Goal: Complete application form: Complete application form

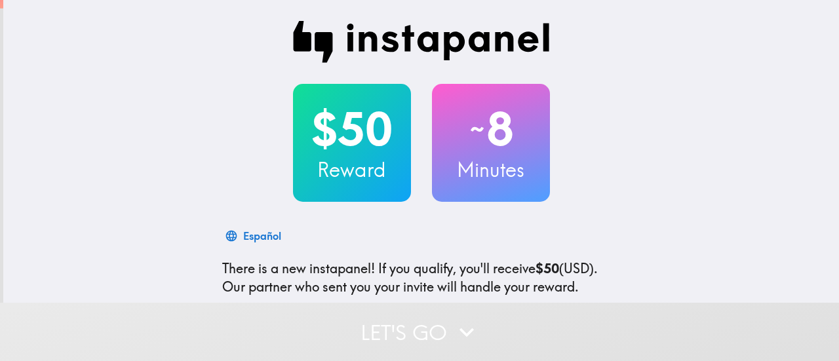
scroll to position [202, 0]
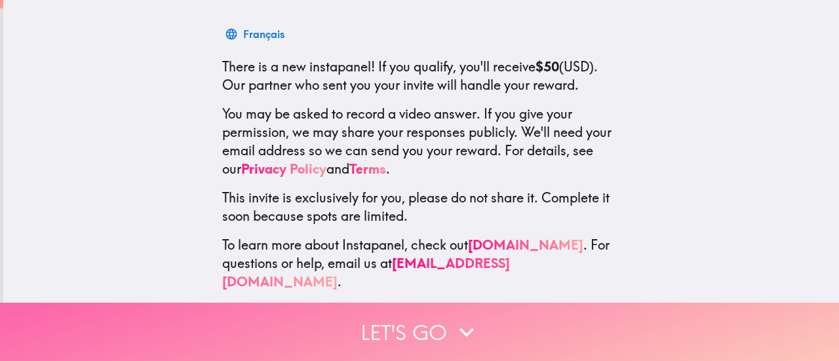
click at [411, 320] on button "Let's go" at bounding box center [419, 332] width 839 height 58
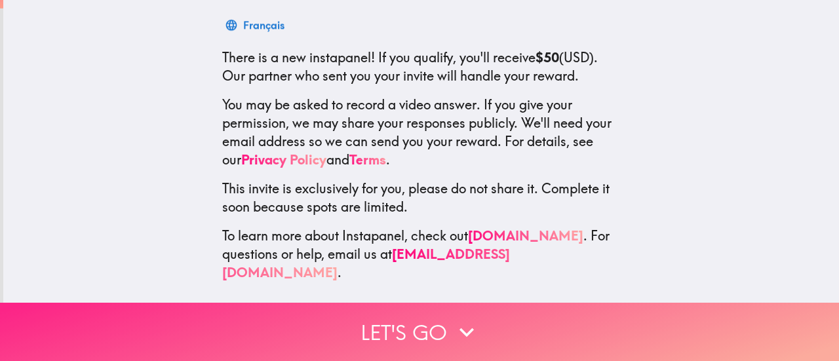
scroll to position [0, 0]
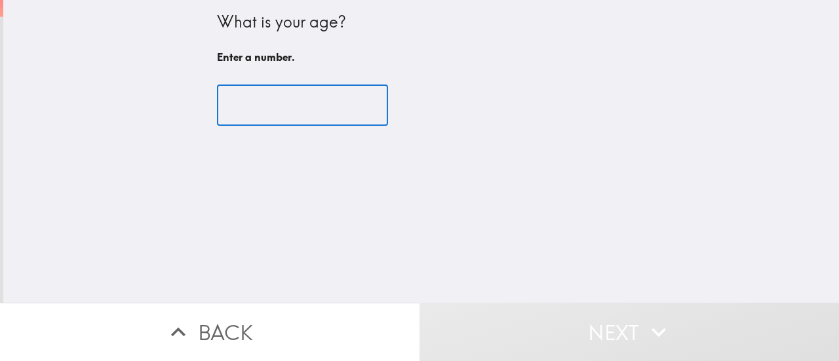
click at [311, 113] on input "number" at bounding box center [302, 105] width 171 height 41
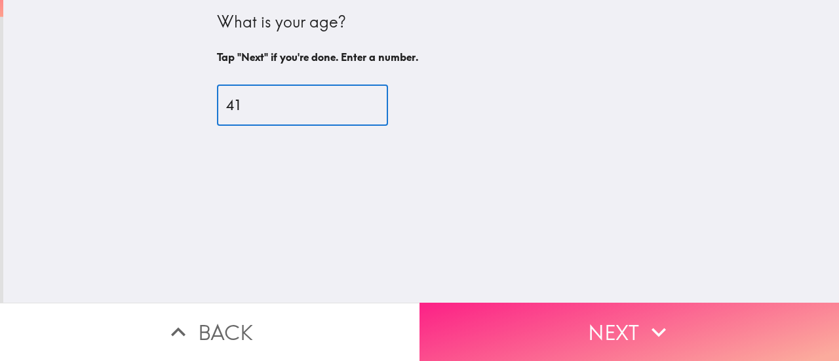
type input "41"
click at [608, 326] on button "Next" at bounding box center [628, 332] width 419 height 58
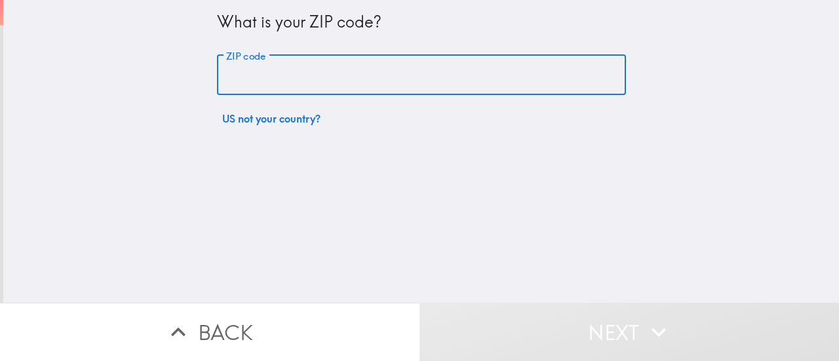
click at [335, 74] on input "ZIP code" at bounding box center [421, 75] width 409 height 41
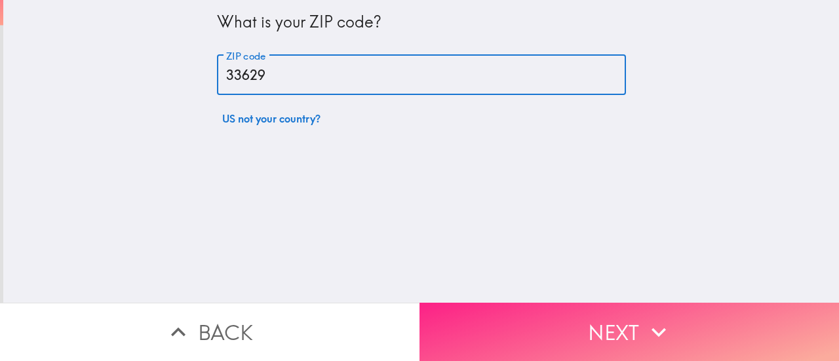
type input "33629"
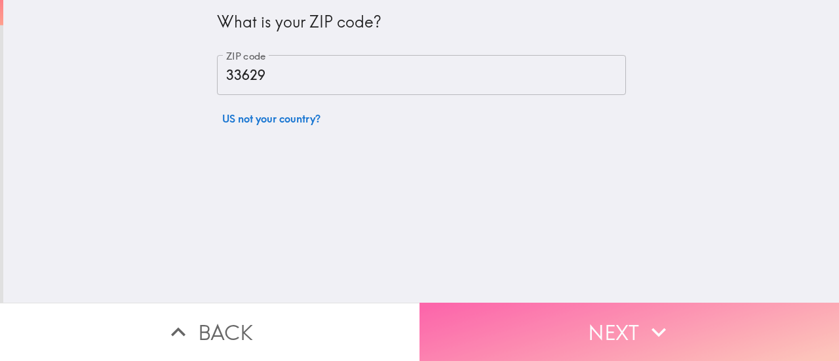
click at [607, 331] on button "Next" at bounding box center [628, 332] width 419 height 58
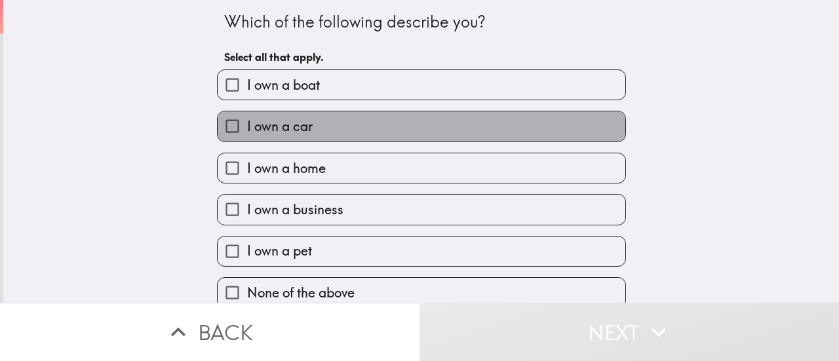
click at [298, 127] on span "I own a car" at bounding box center [280, 126] width 66 height 18
click at [247, 127] on input "I own a car" at bounding box center [232, 125] width 29 height 29
checkbox input "true"
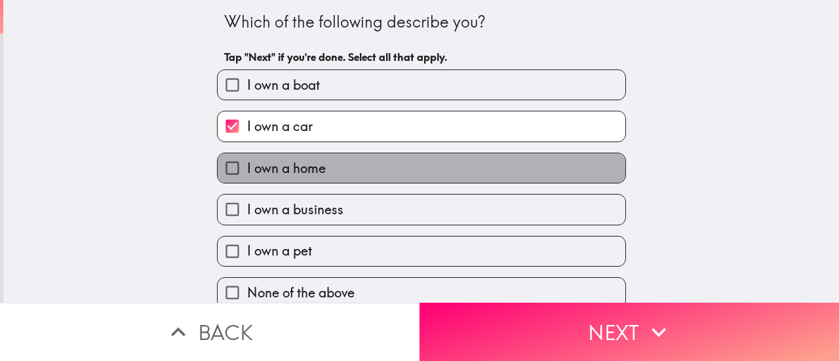
click at [292, 172] on span "I own a home" at bounding box center [286, 168] width 79 height 18
click at [247, 172] on input "I own a home" at bounding box center [232, 167] width 29 height 29
checkbox input "true"
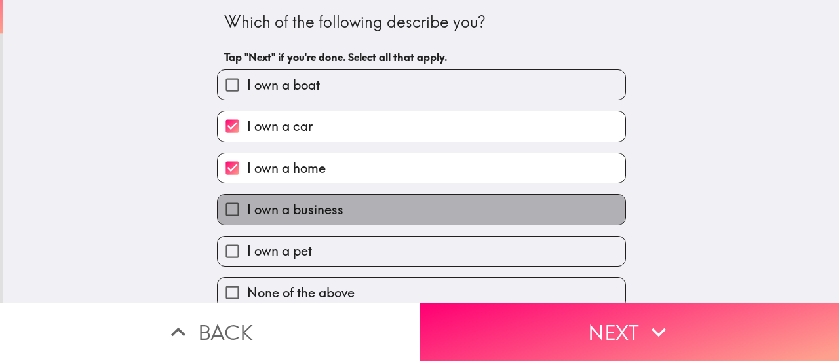
click at [288, 210] on span "I own a business" at bounding box center [295, 210] width 96 height 18
click at [247, 210] on input "I own a business" at bounding box center [232, 209] width 29 height 29
checkbox input "true"
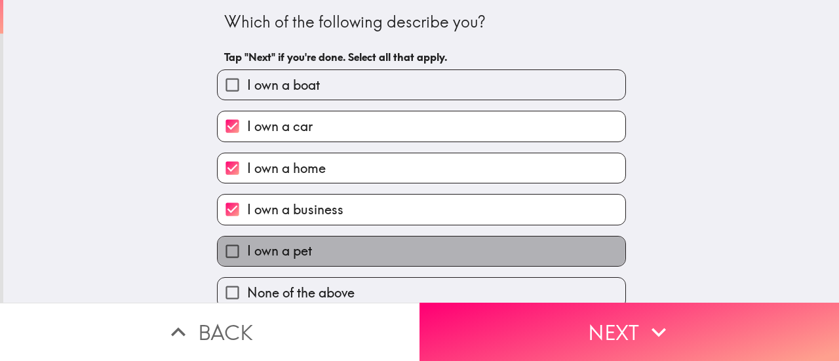
click at [280, 250] on span "I own a pet" at bounding box center [279, 251] width 65 height 18
click at [247, 250] on input "I own a pet" at bounding box center [232, 251] width 29 height 29
checkbox input "true"
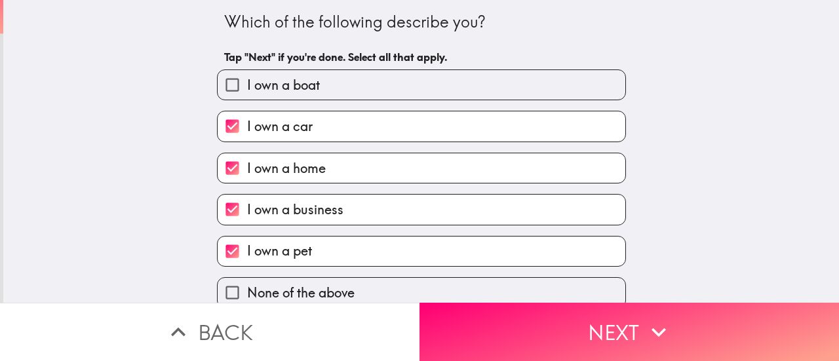
scroll to position [18, 0]
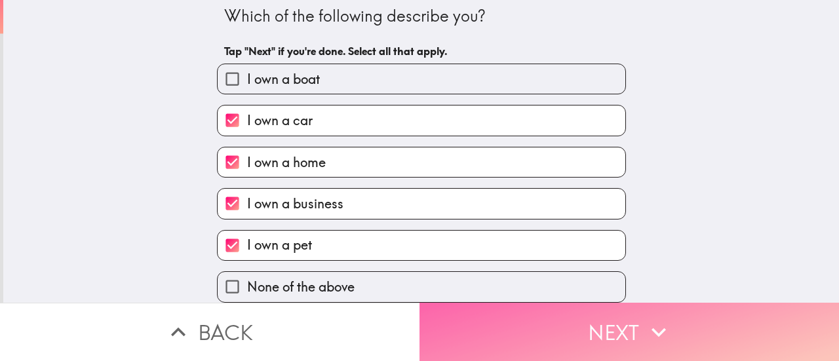
click at [606, 324] on button "Next" at bounding box center [628, 332] width 419 height 58
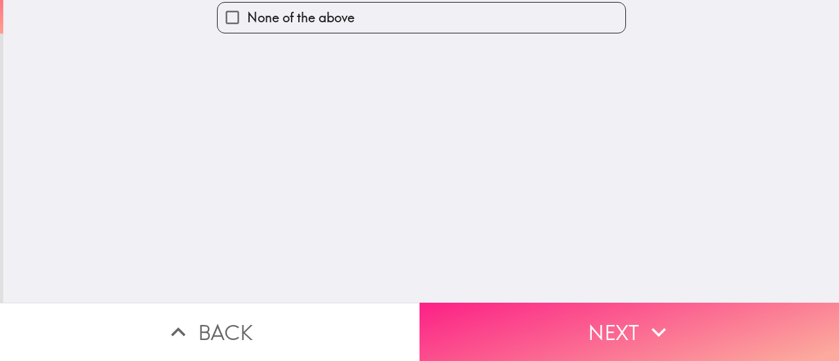
scroll to position [0, 0]
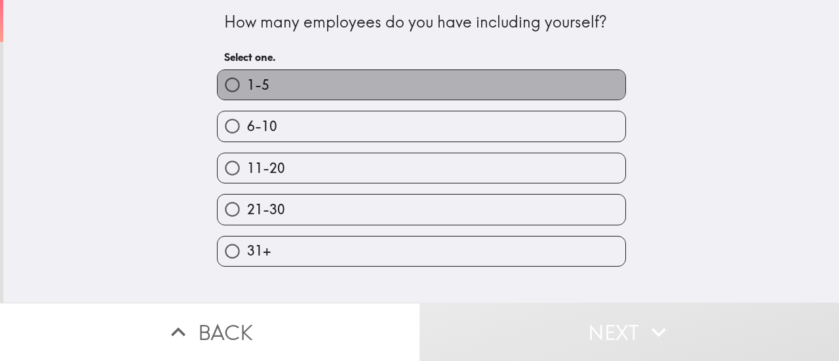
click at [461, 90] on label "1-5" at bounding box center [422, 84] width 408 height 29
click at [247, 90] on input "1-5" at bounding box center [232, 84] width 29 height 29
radio input "true"
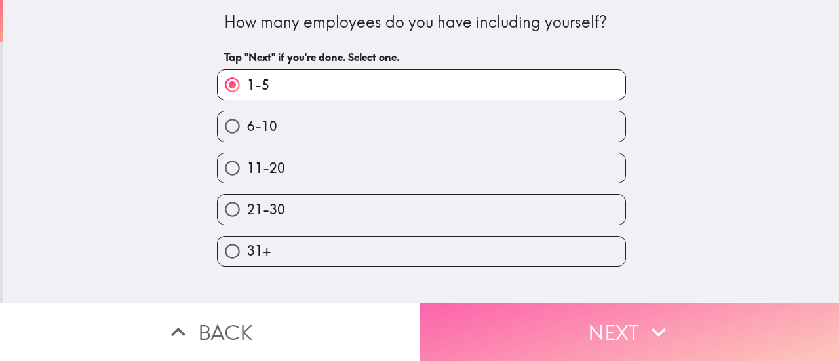
click at [600, 323] on button "Next" at bounding box center [628, 332] width 419 height 58
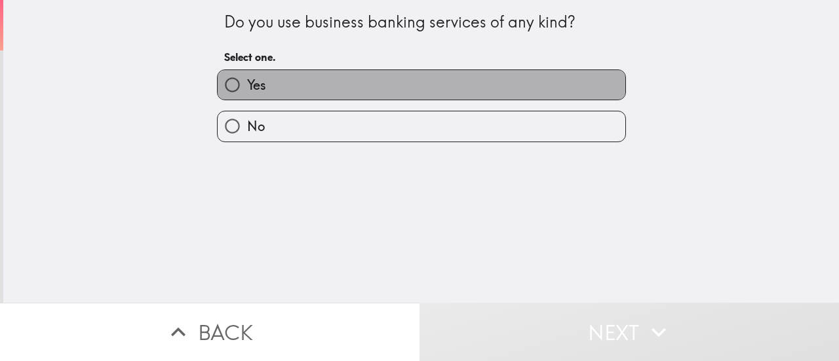
click at [412, 87] on label "Yes" at bounding box center [422, 84] width 408 height 29
click at [247, 87] on input "Yes" at bounding box center [232, 84] width 29 height 29
radio input "true"
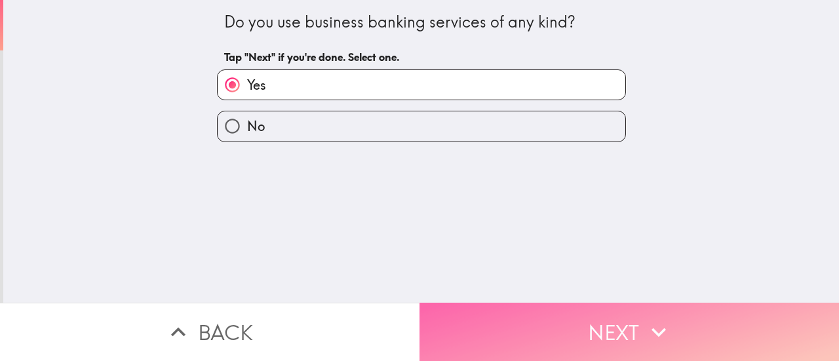
click at [586, 324] on button "Next" at bounding box center [628, 332] width 419 height 58
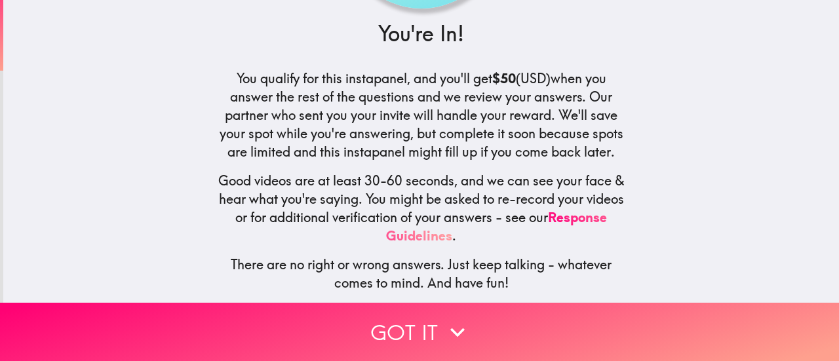
scroll to position [179, 0]
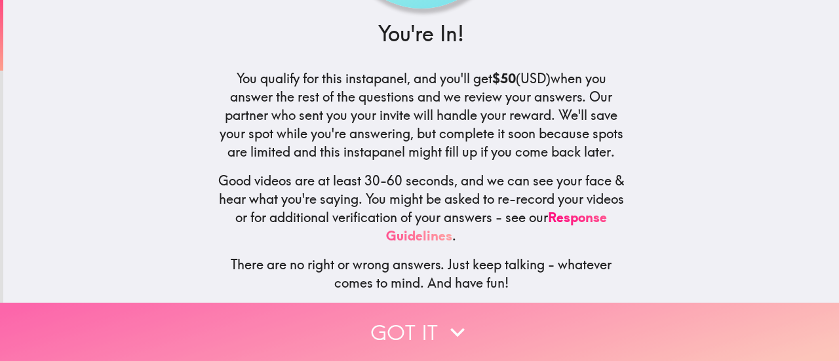
click at [436, 324] on button "Got it" at bounding box center [419, 332] width 839 height 58
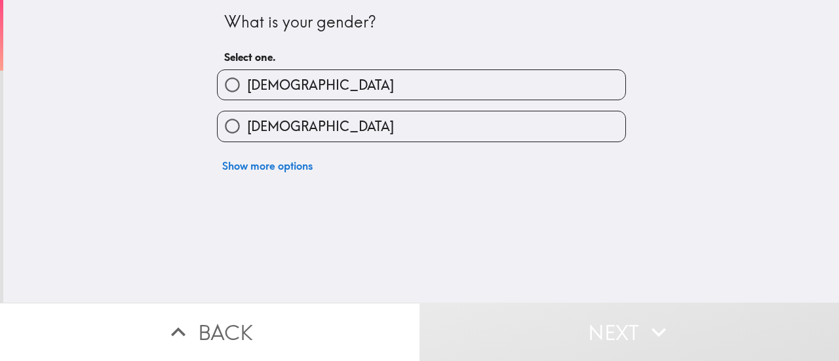
scroll to position [0, 0]
click at [344, 121] on label "[DEMOGRAPHIC_DATA]" at bounding box center [422, 125] width 408 height 29
click at [247, 121] on input "[DEMOGRAPHIC_DATA]" at bounding box center [232, 125] width 29 height 29
radio input "true"
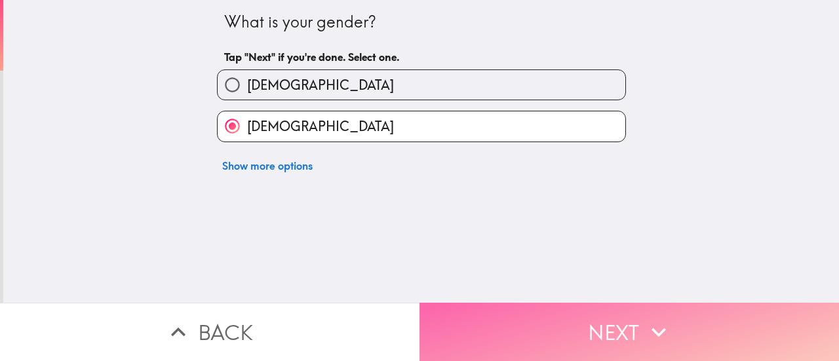
click at [596, 320] on button "Next" at bounding box center [628, 332] width 419 height 58
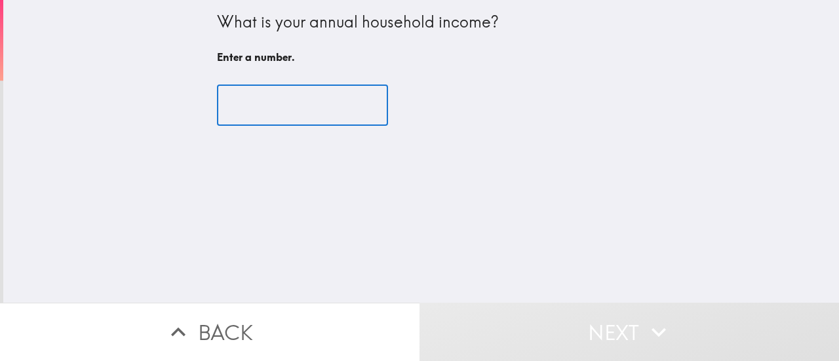
click at [313, 104] on input "number" at bounding box center [302, 105] width 171 height 41
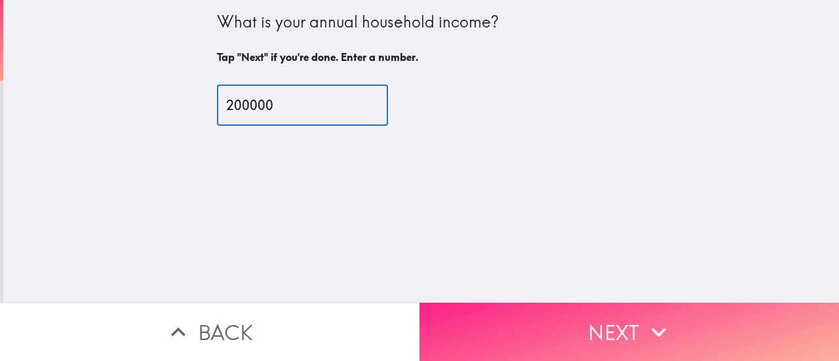
type input "200000"
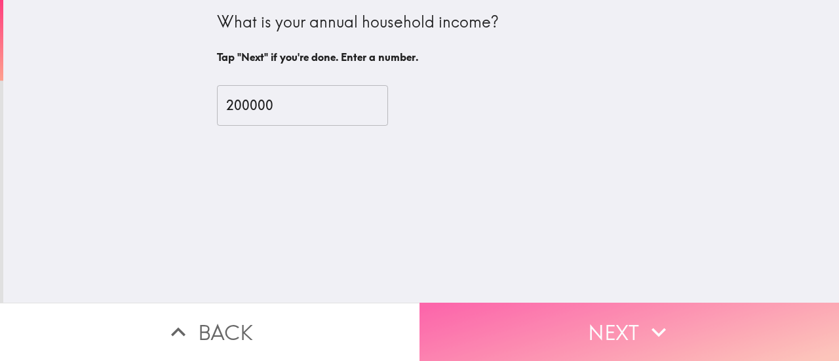
click at [632, 310] on button "Next" at bounding box center [628, 332] width 419 height 58
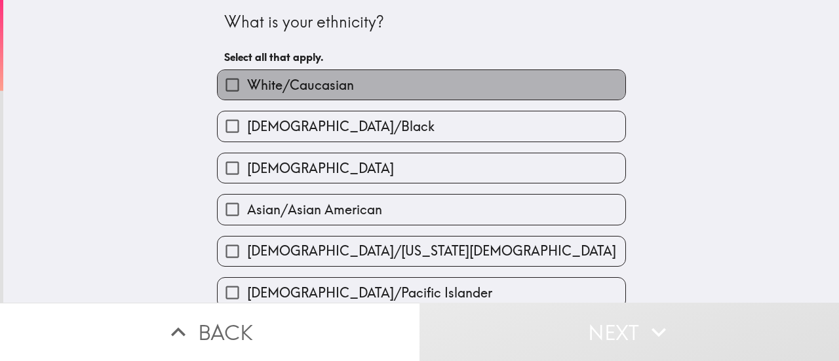
click at [465, 86] on label "White/Caucasian" at bounding box center [422, 84] width 408 height 29
click at [247, 86] on input "White/Caucasian" at bounding box center [232, 84] width 29 height 29
checkbox input "true"
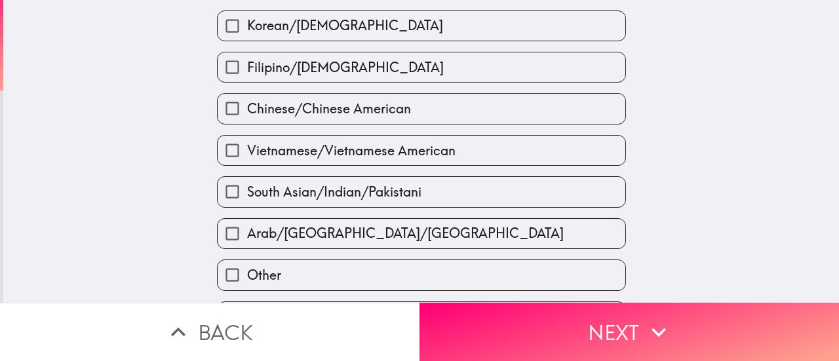
scroll to position [564, 0]
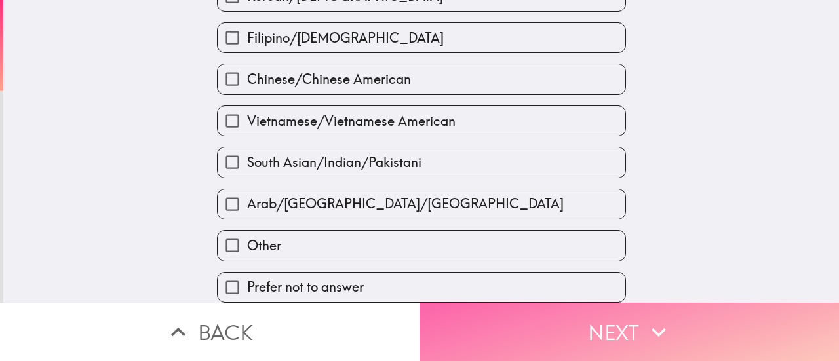
click at [592, 331] on button "Next" at bounding box center [628, 332] width 419 height 58
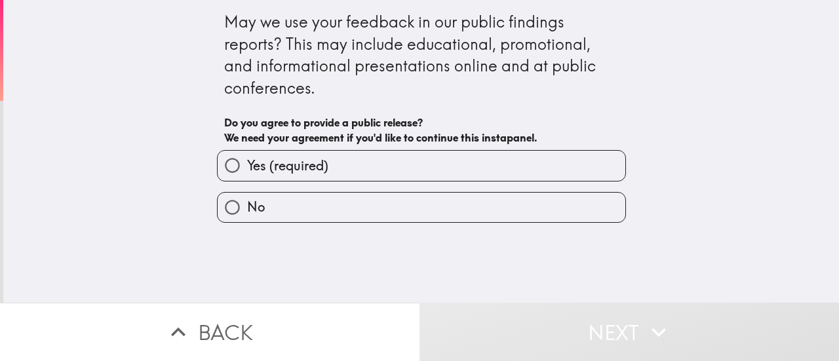
click at [329, 168] on label "Yes (required)" at bounding box center [422, 165] width 408 height 29
click at [247, 168] on input "Yes (required)" at bounding box center [232, 165] width 29 height 29
radio input "true"
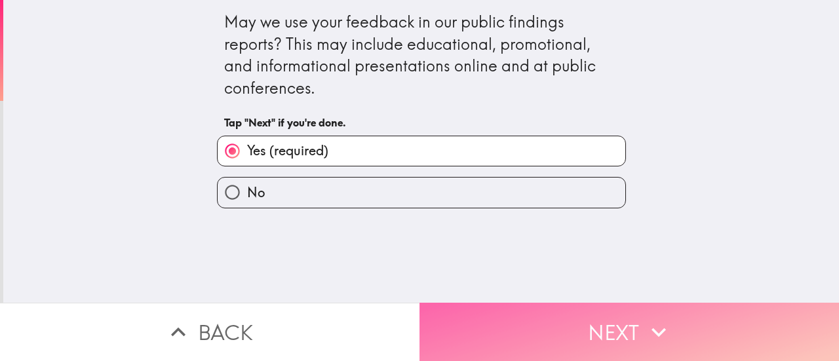
click at [604, 332] on button "Next" at bounding box center [628, 332] width 419 height 58
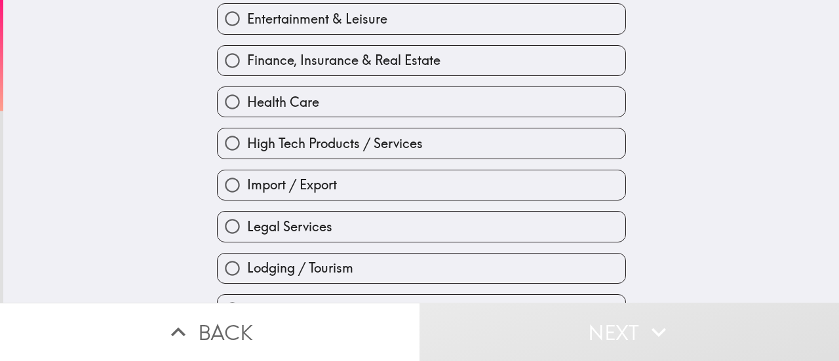
scroll to position [272, 0]
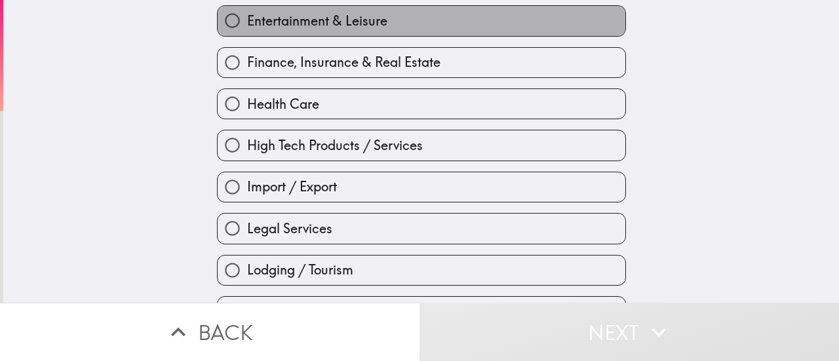
click at [277, 24] on span "Entertainment & Leisure" at bounding box center [317, 21] width 140 height 18
click at [247, 24] on input "Entertainment & Leisure" at bounding box center [232, 20] width 29 height 29
radio input "true"
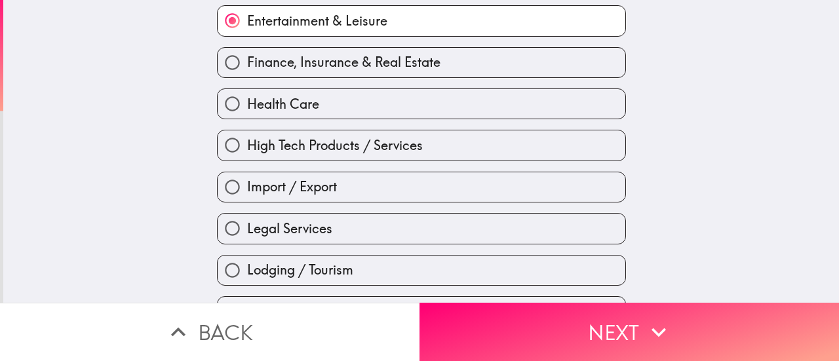
scroll to position [605, 0]
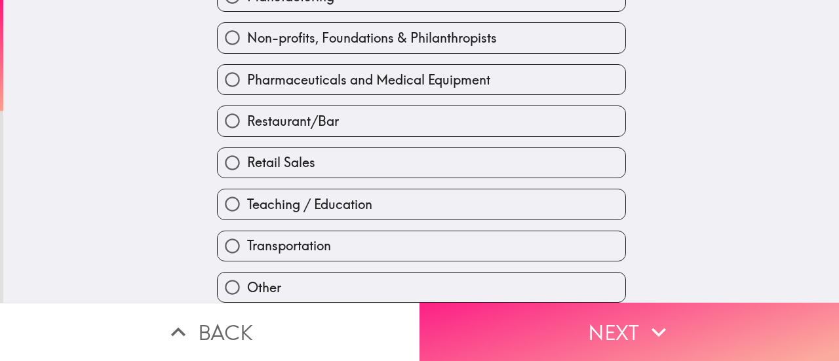
click at [644, 318] on icon "button" at bounding box center [658, 332] width 29 height 29
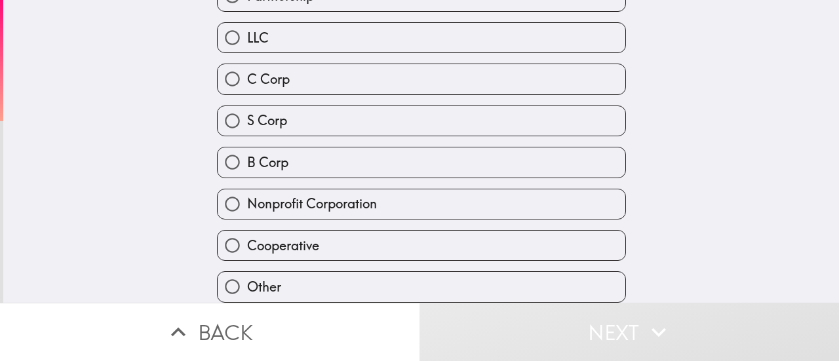
scroll to position [144, 0]
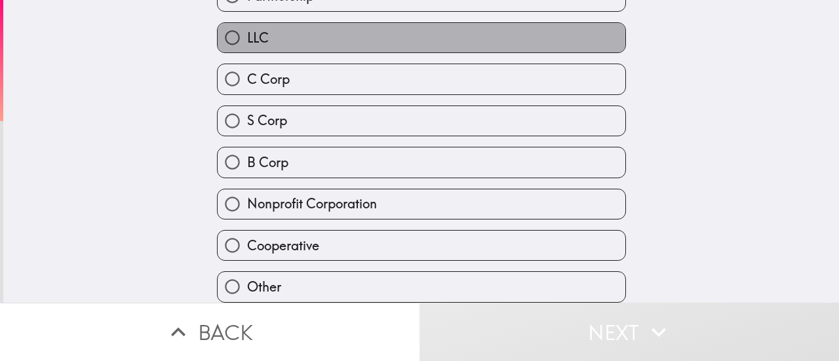
click at [399, 26] on label "LLC" at bounding box center [422, 37] width 408 height 29
click at [247, 26] on input "LLC" at bounding box center [232, 37] width 29 height 29
radio input "true"
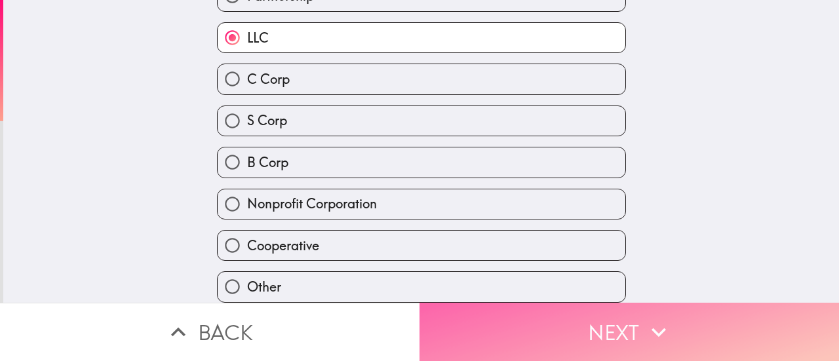
click at [624, 320] on button "Next" at bounding box center [628, 332] width 419 height 58
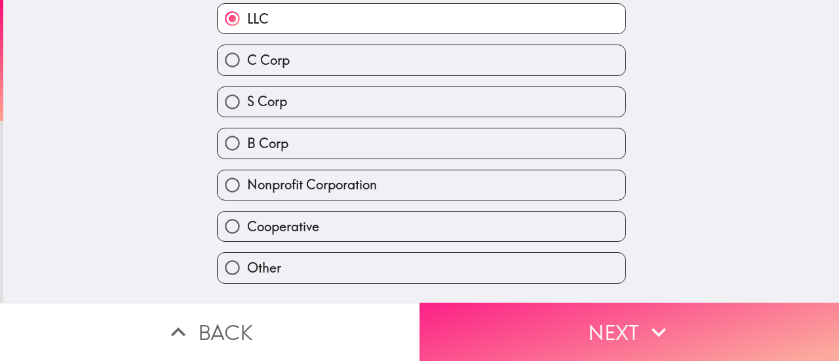
scroll to position [0, 0]
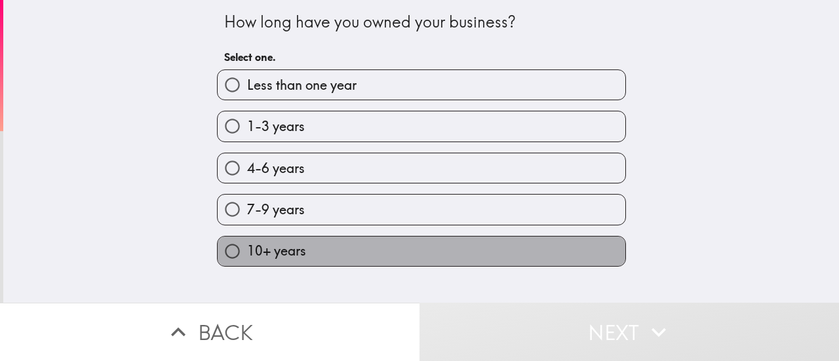
click at [417, 261] on label "10+ years" at bounding box center [422, 251] width 408 height 29
click at [247, 261] on input "10+ years" at bounding box center [232, 251] width 29 height 29
radio input "true"
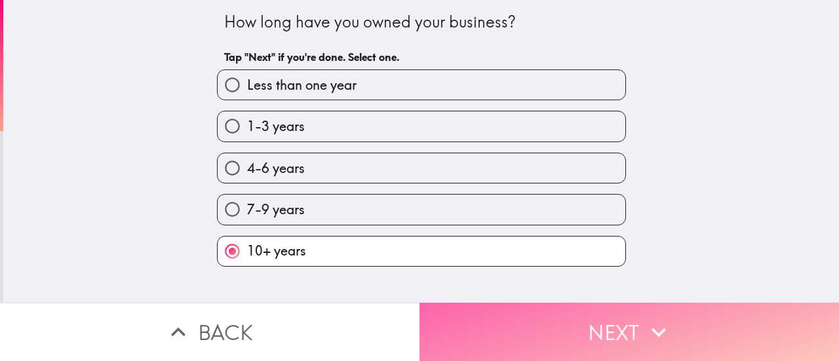
click at [595, 328] on button "Next" at bounding box center [628, 332] width 419 height 58
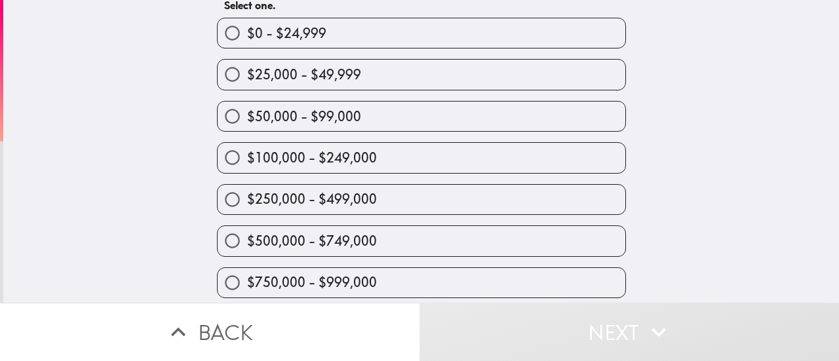
scroll to position [52, 0]
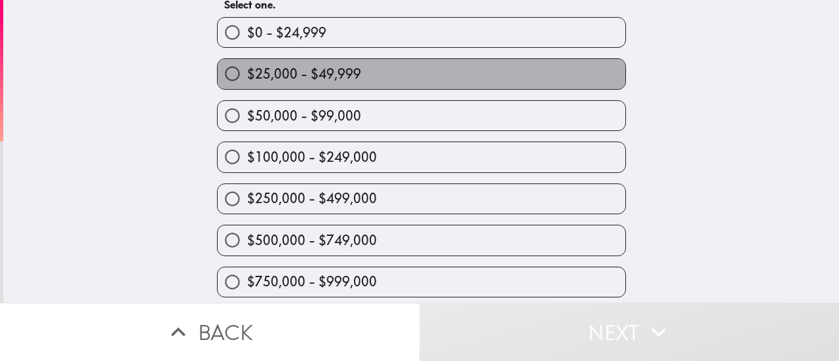
click at [498, 77] on label "$25,000 - $49,999" at bounding box center [422, 73] width 408 height 29
click at [247, 77] on input "$25,000 - $49,999" at bounding box center [232, 73] width 29 height 29
radio input "true"
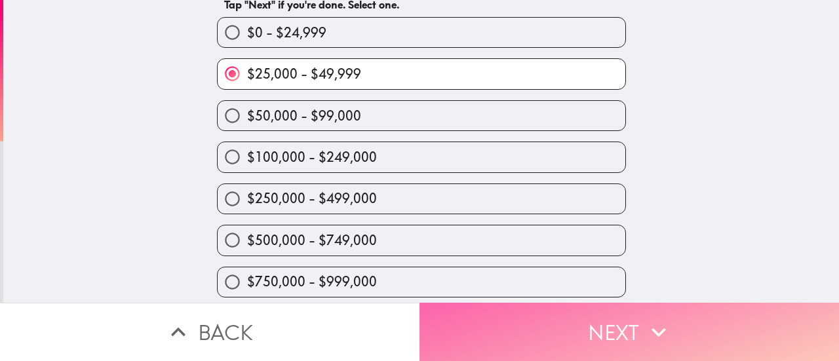
click at [619, 324] on button "Next" at bounding box center [628, 332] width 419 height 58
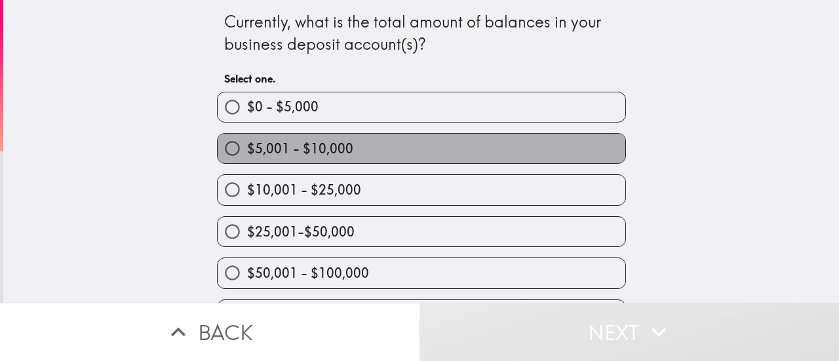
click at [419, 146] on label "$5,001 - $10,000" at bounding box center [422, 148] width 408 height 29
click at [247, 146] on input "$5,001 - $10,000" at bounding box center [232, 148] width 29 height 29
radio input "true"
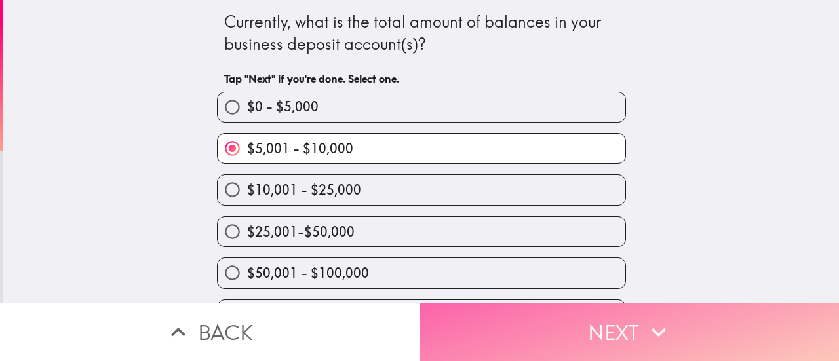
click at [604, 324] on button "Next" at bounding box center [628, 332] width 419 height 58
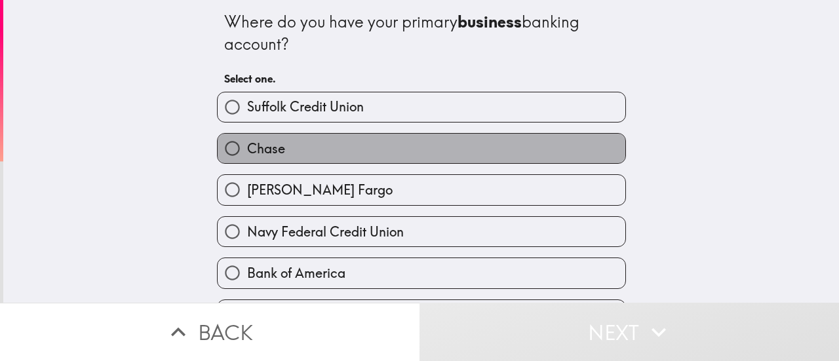
click at [583, 149] on label "Chase" at bounding box center [422, 148] width 408 height 29
click at [247, 149] on input "Chase" at bounding box center [232, 148] width 29 height 29
radio input "true"
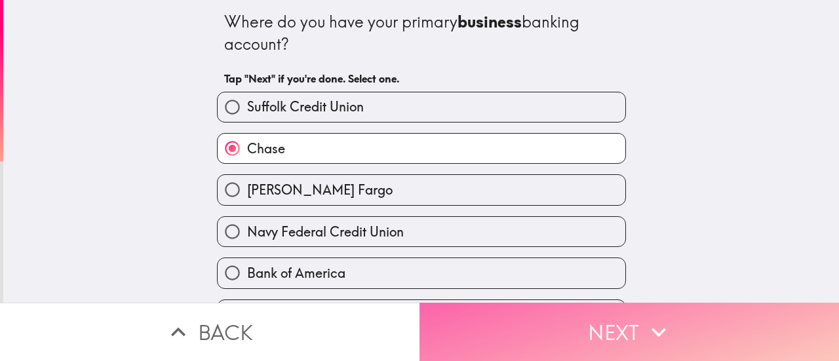
click at [646, 318] on icon "button" at bounding box center [658, 332] width 29 height 29
